Goal: Task Accomplishment & Management: Use online tool/utility

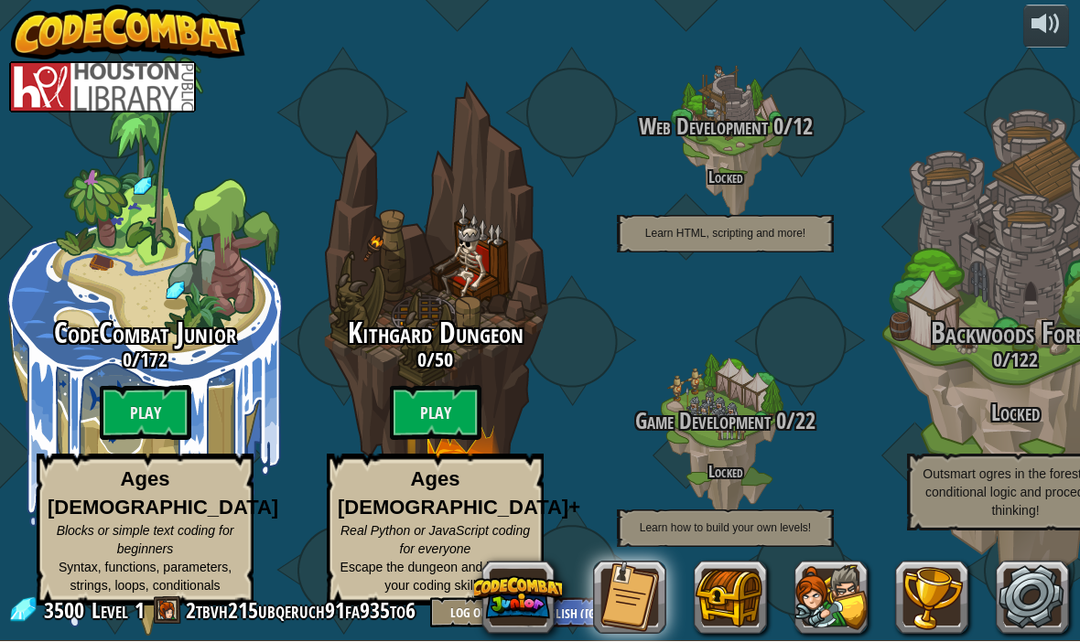
click at [127, 504] on strong "Ages [DEMOGRAPHIC_DATA]" at bounding box center [163, 493] width 231 height 51
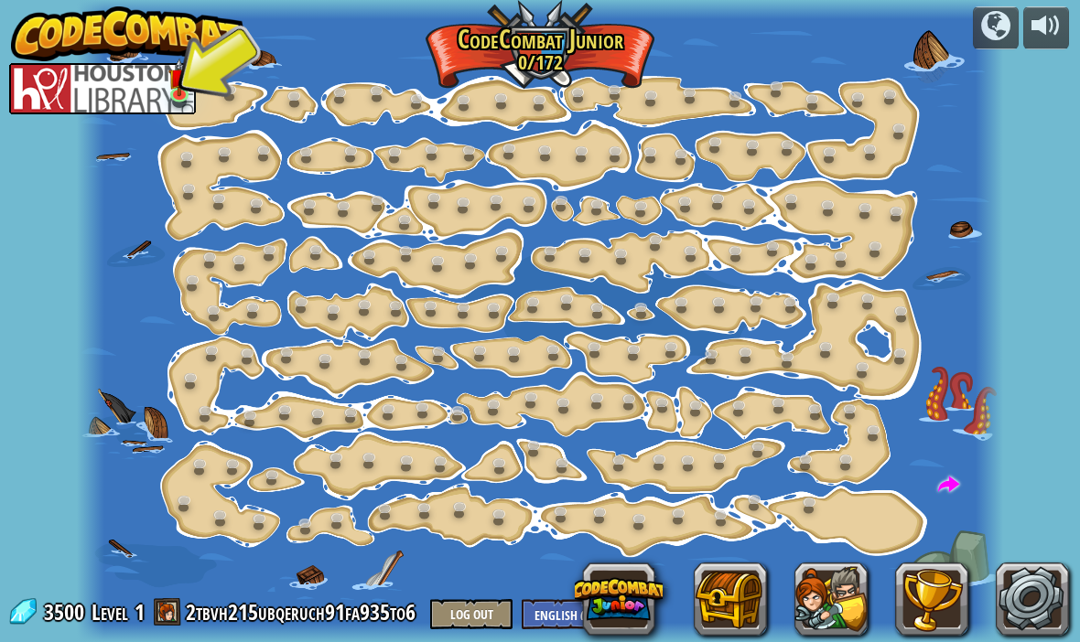
click at [169, 84] on img at bounding box center [179, 78] width 22 height 38
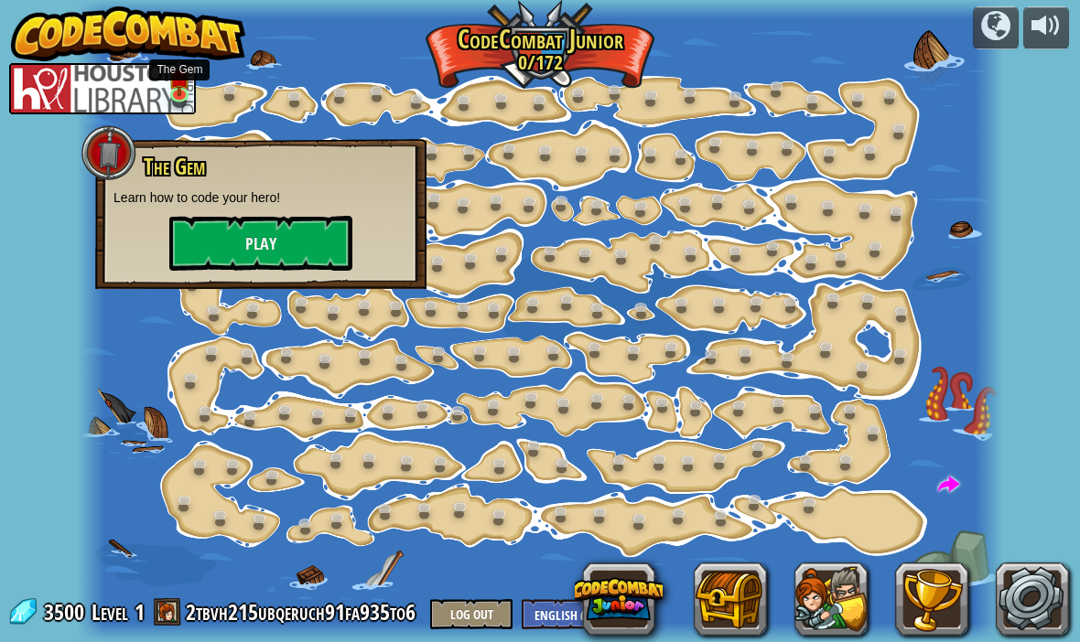
click at [252, 238] on button "Play" at bounding box center [260, 243] width 183 height 55
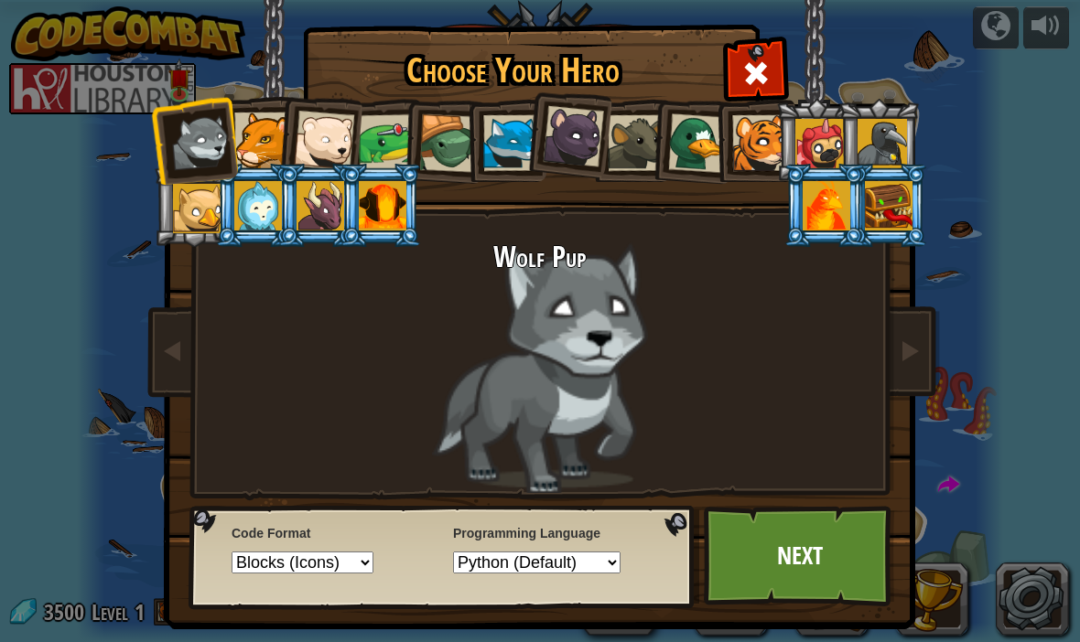
click at [257, 127] on div at bounding box center [262, 141] width 56 height 56
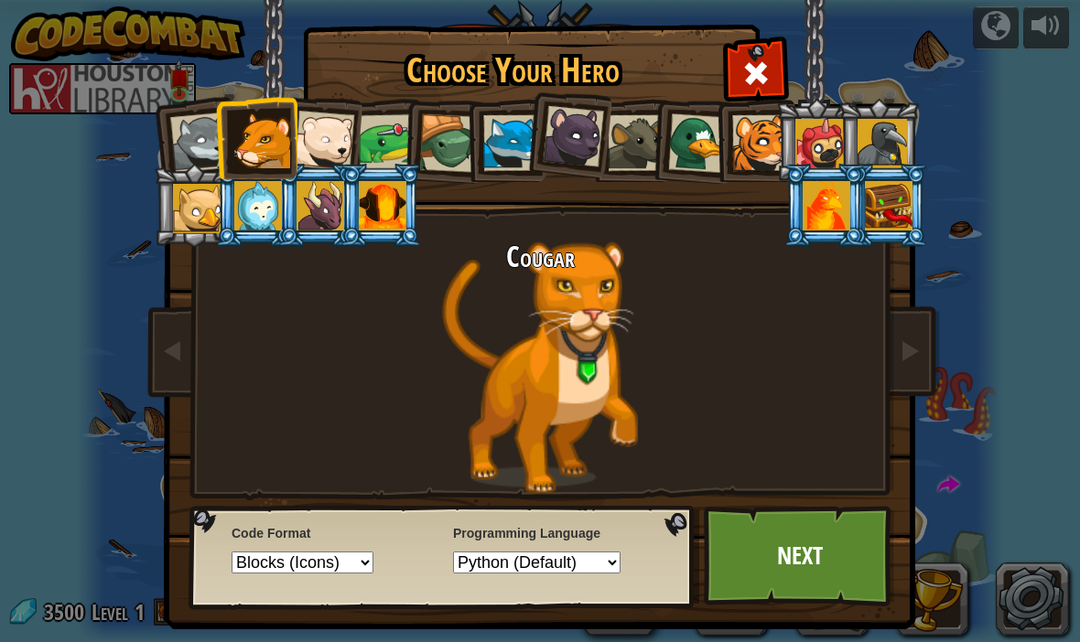
click at [795, 556] on link "Next" at bounding box center [799, 556] width 191 height 101
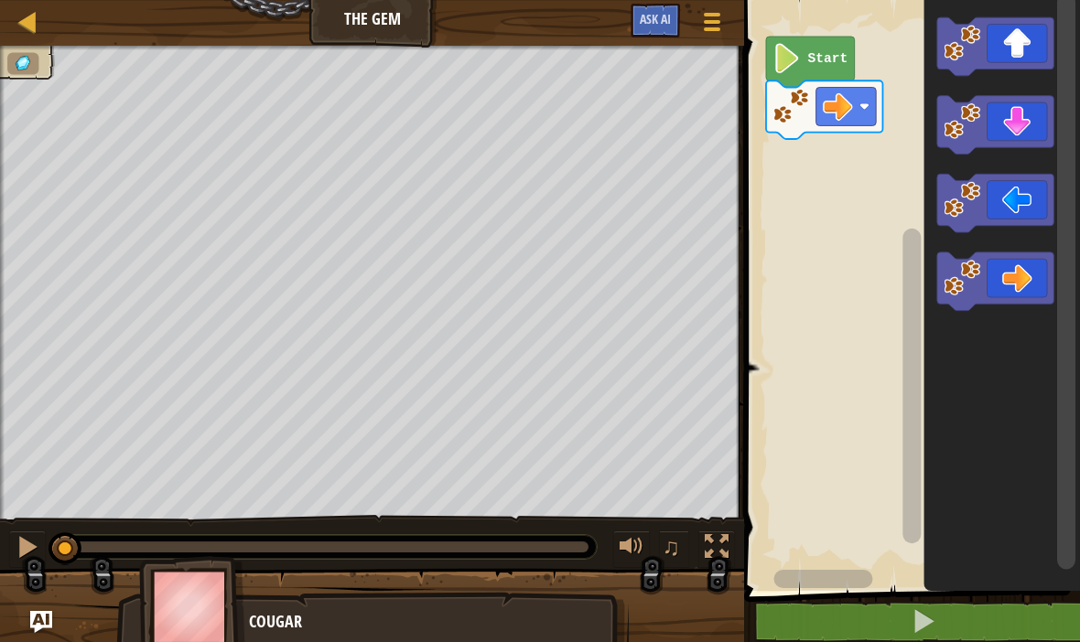
click at [1016, 280] on icon "Blockly Workspace" at bounding box center [995, 282] width 116 height 59
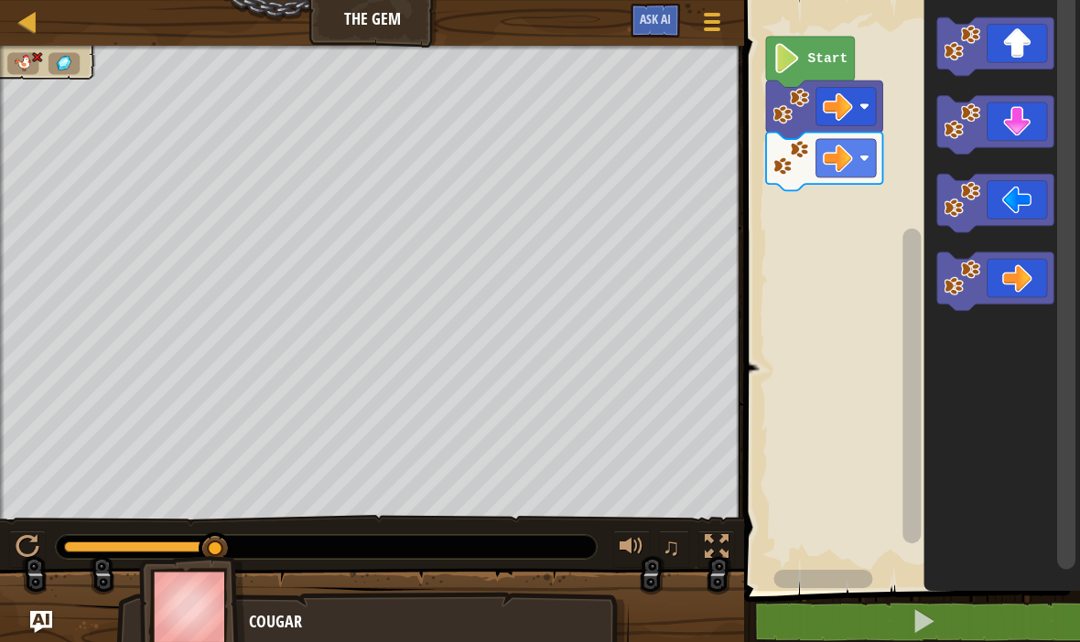
click at [1016, 200] on icon "Blockly Workspace" at bounding box center [995, 203] width 116 height 59
click at [1018, 194] on icon "Blockly Workspace" at bounding box center [995, 203] width 116 height 59
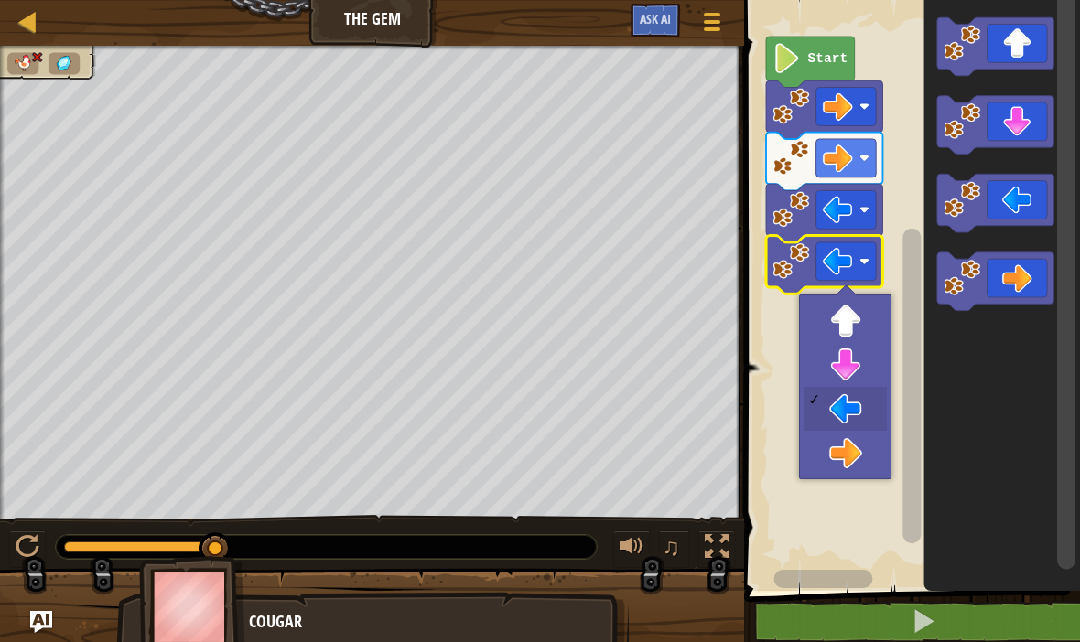
click at [866, 202] on rect "Blockly Workspace" at bounding box center [846, 209] width 60 height 38
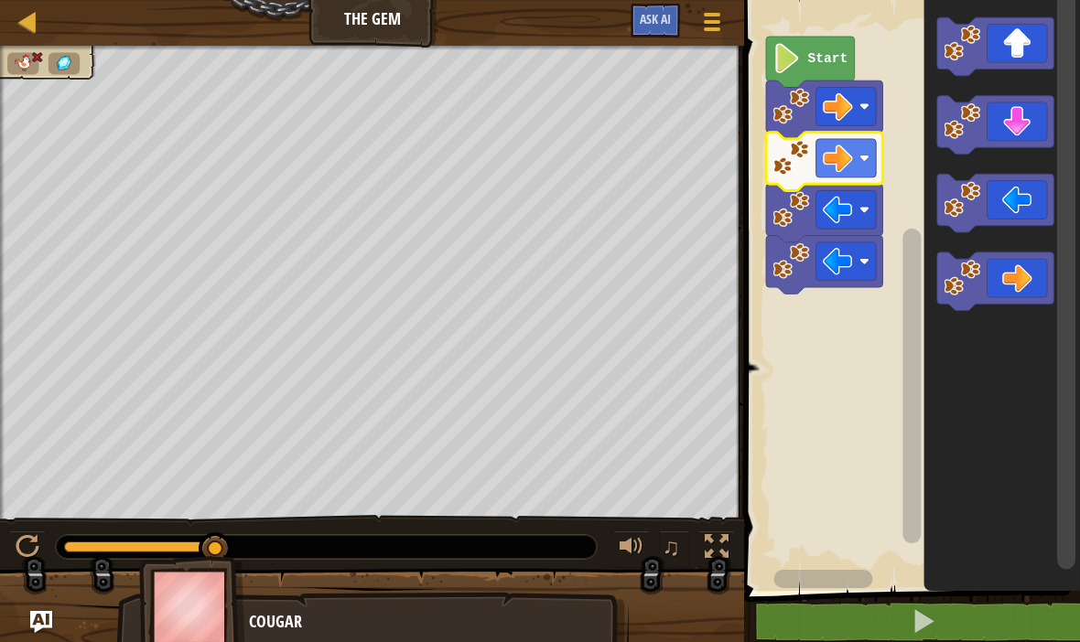
click at [862, 157] on image "Blockly Workspace" at bounding box center [864, 158] width 10 height 10
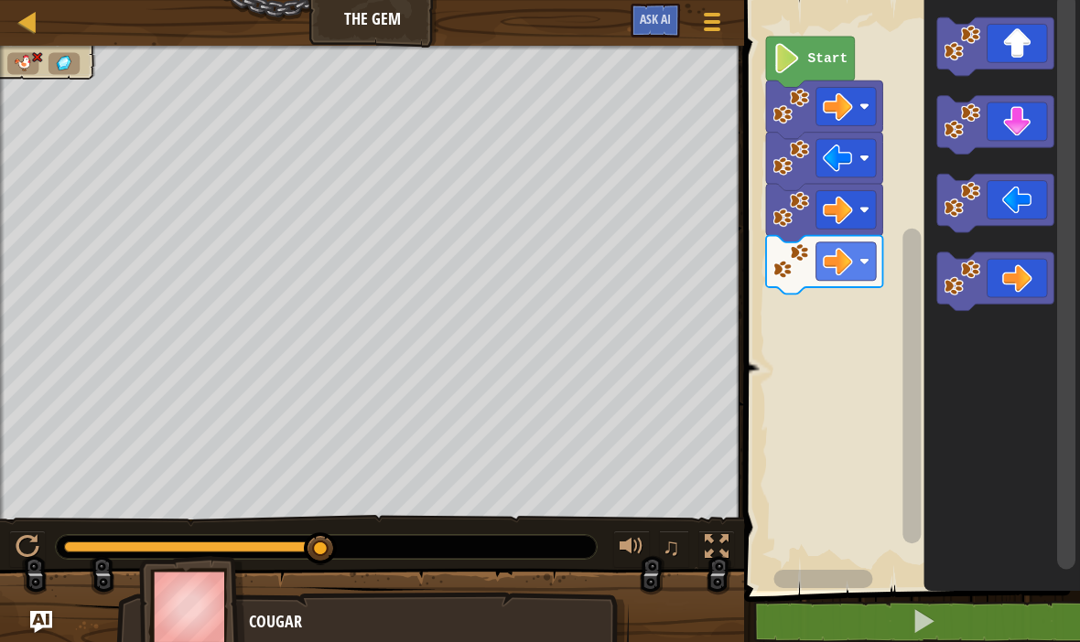
click at [1016, 199] on icon "Blockly Workspace" at bounding box center [995, 203] width 116 height 59
click at [811, 61] on text "Start" at bounding box center [828, 58] width 40 height 15
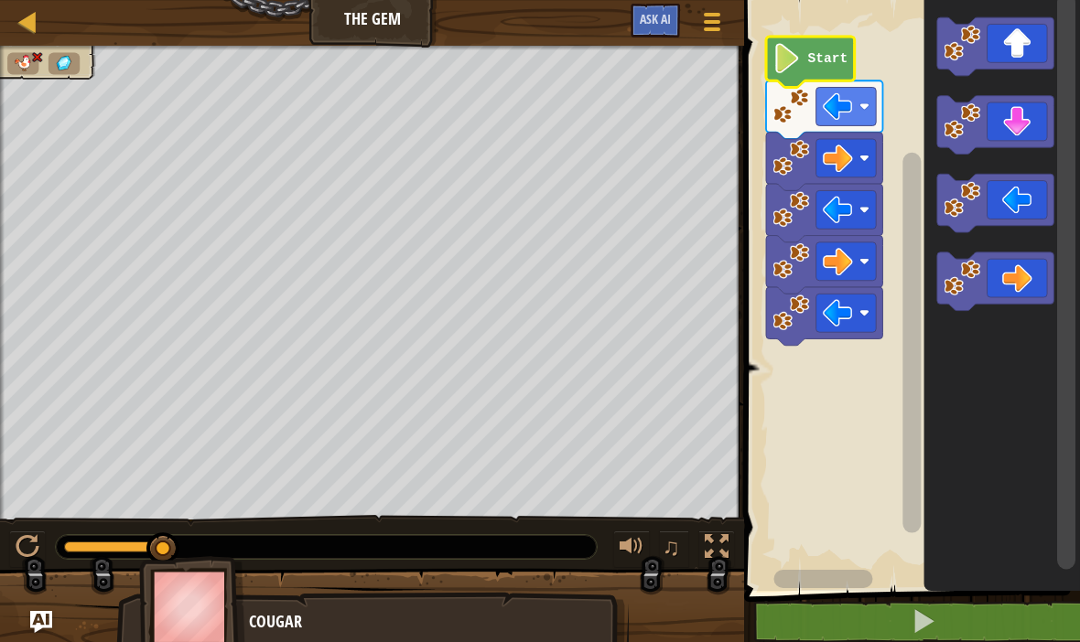
click at [809, 62] on text "Start" at bounding box center [828, 58] width 40 height 15
click at [811, 62] on text "Start" at bounding box center [828, 58] width 40 height 15
